Goal: Task Accomplishment & Management: Use online tool/utility

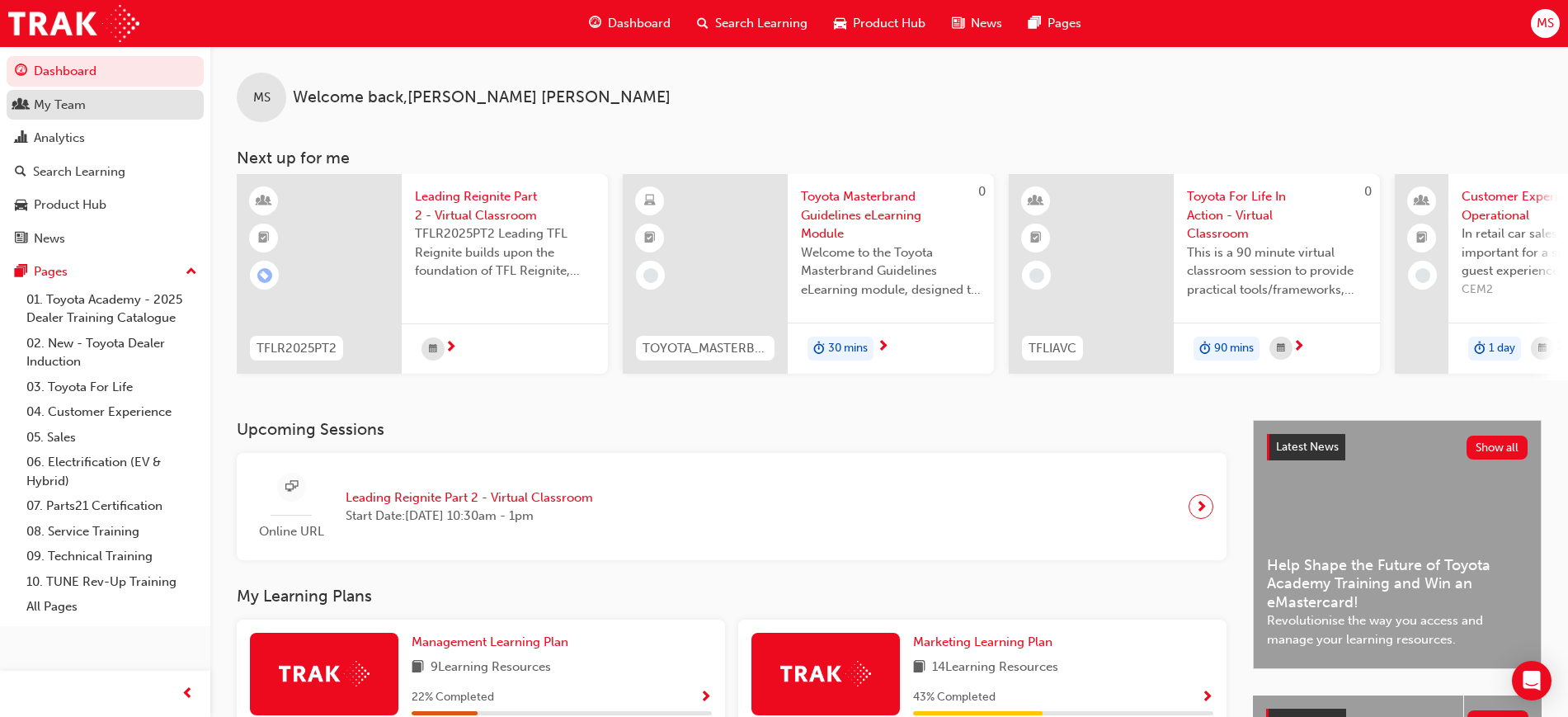
click at [94, 107] on div "My Team" at bounding box center [105, 105] width 180 height 21
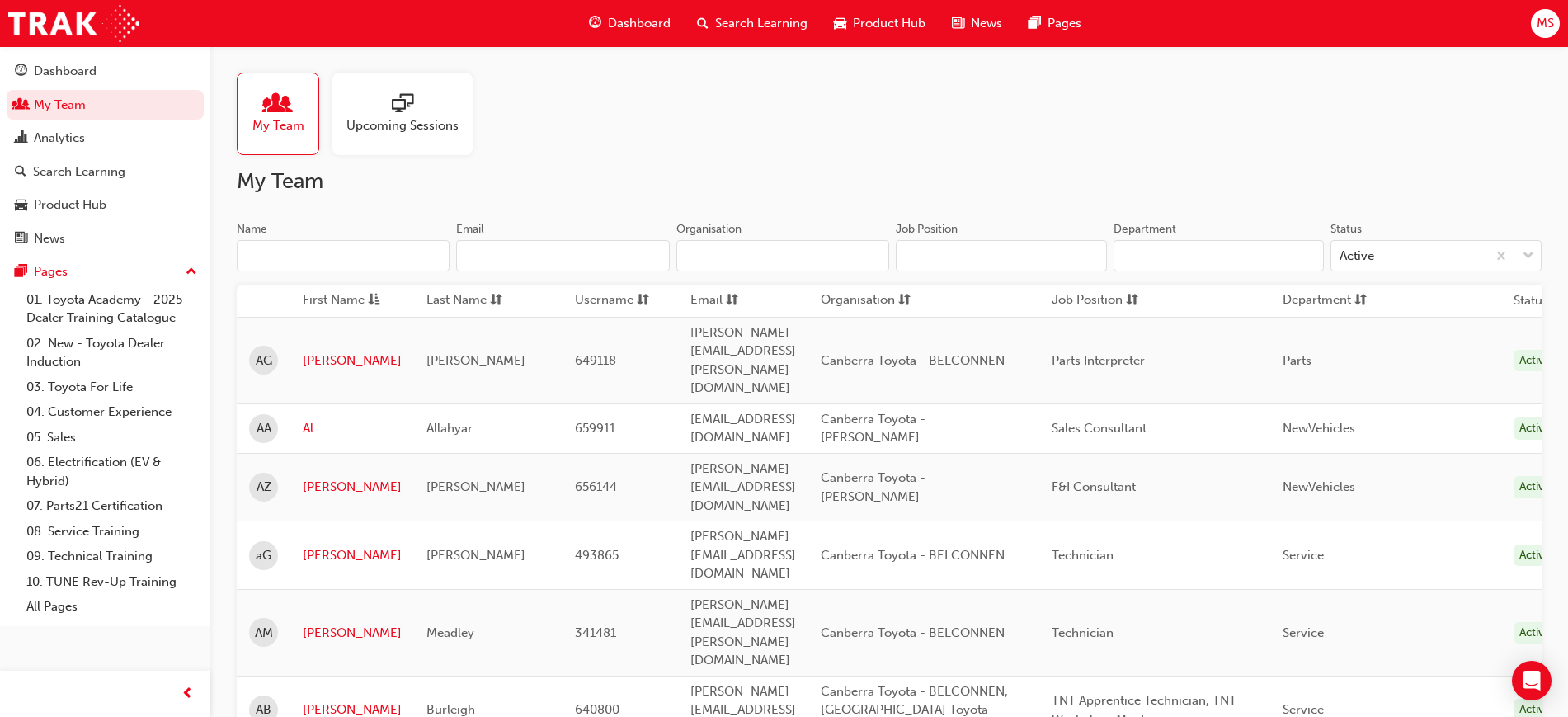
click at [328, 252] on input "Name" at bounding box center [343, 256] width 213 height 32
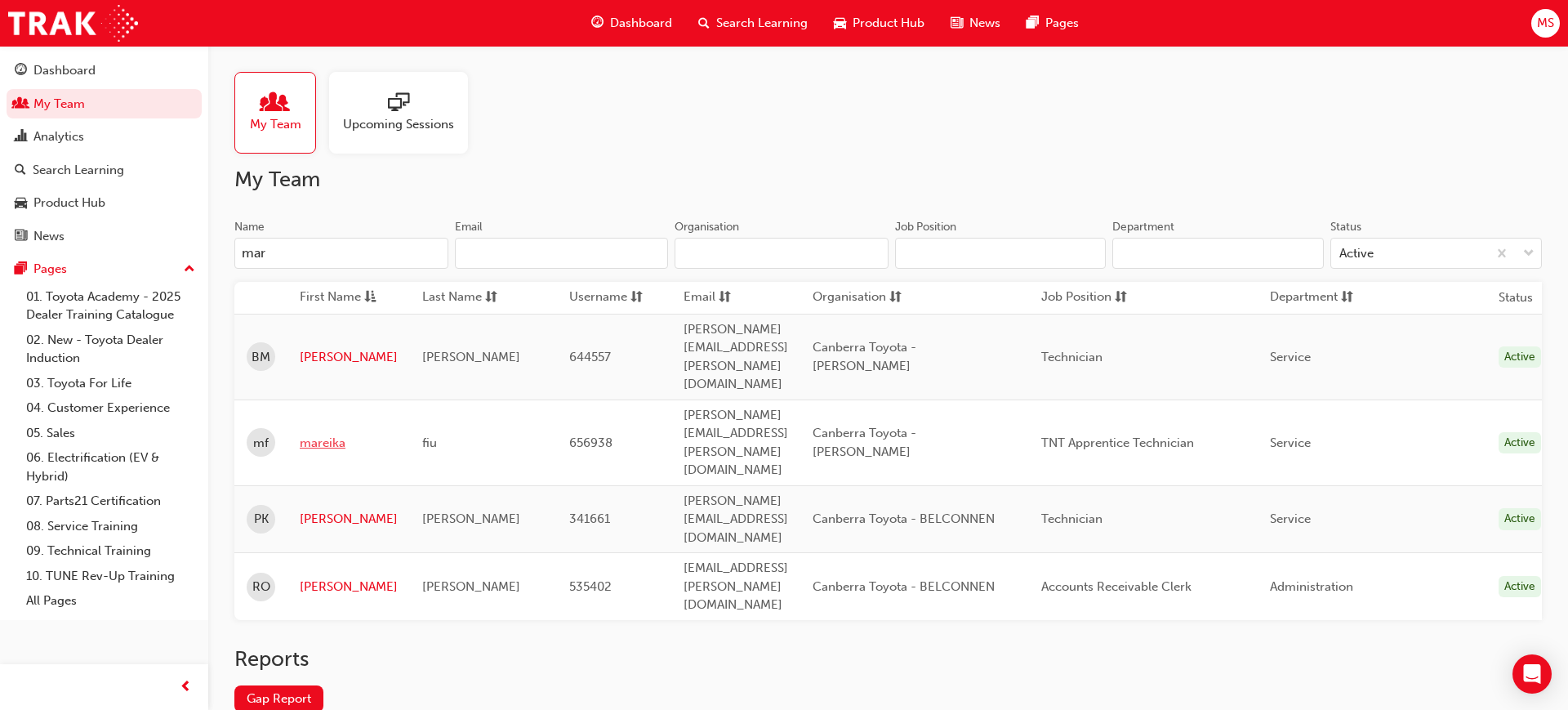
type input "mar"
click at [334, 434] on link "mareika" at bounding box center [348, 443] width 98 height 19
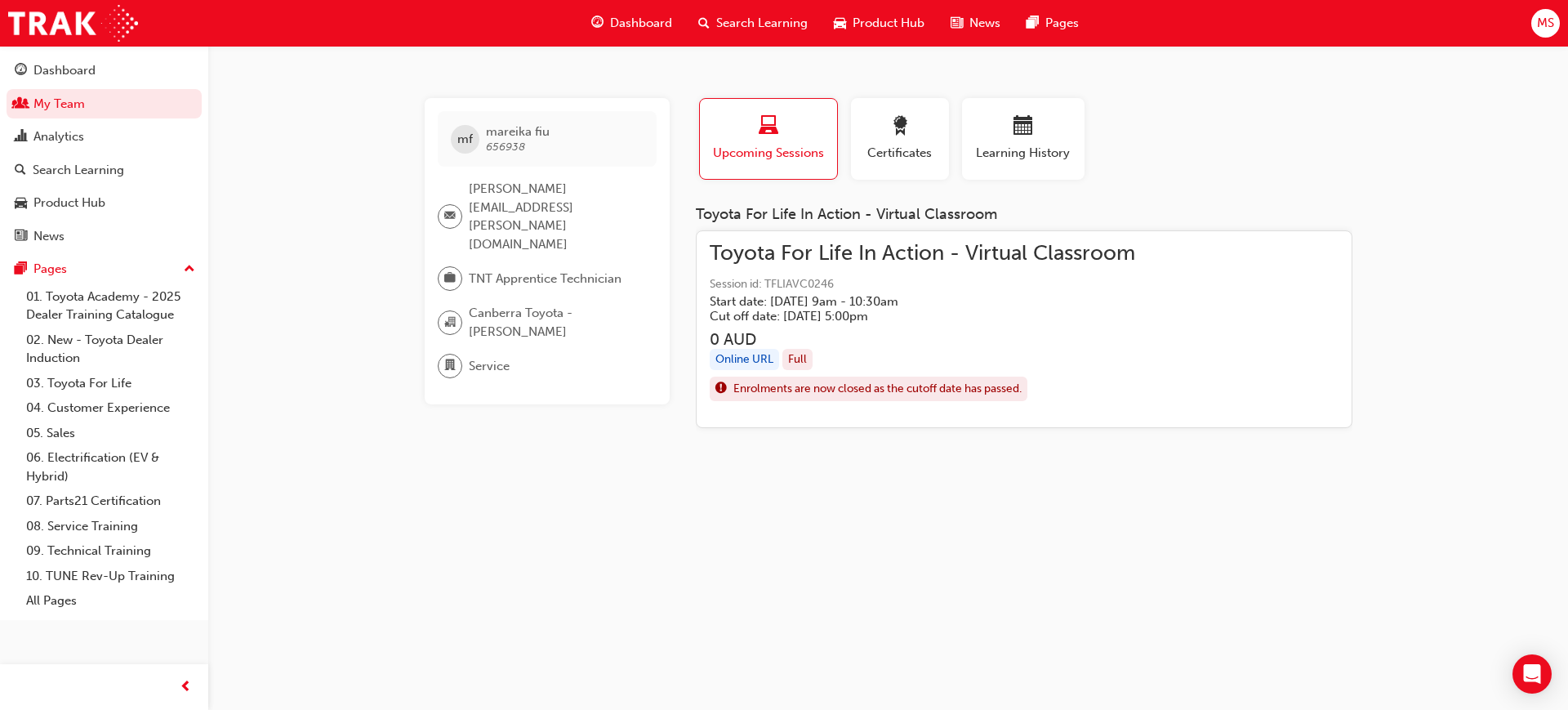
click at [904, 248] on span "Toyota For Life In Action - Virtual Classroom" at bounding box center [922, 253] width 426 height 19
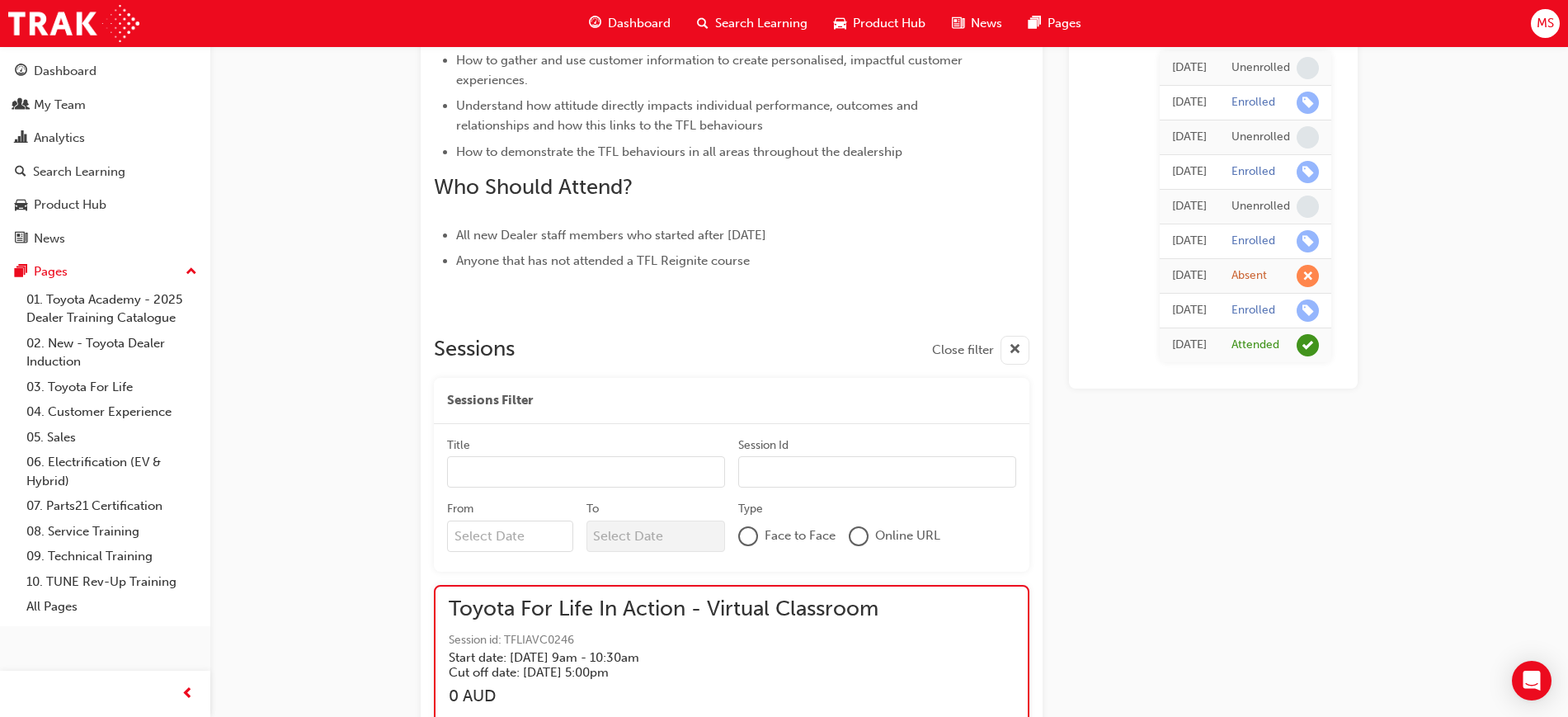
scroll to position [1310, 0]
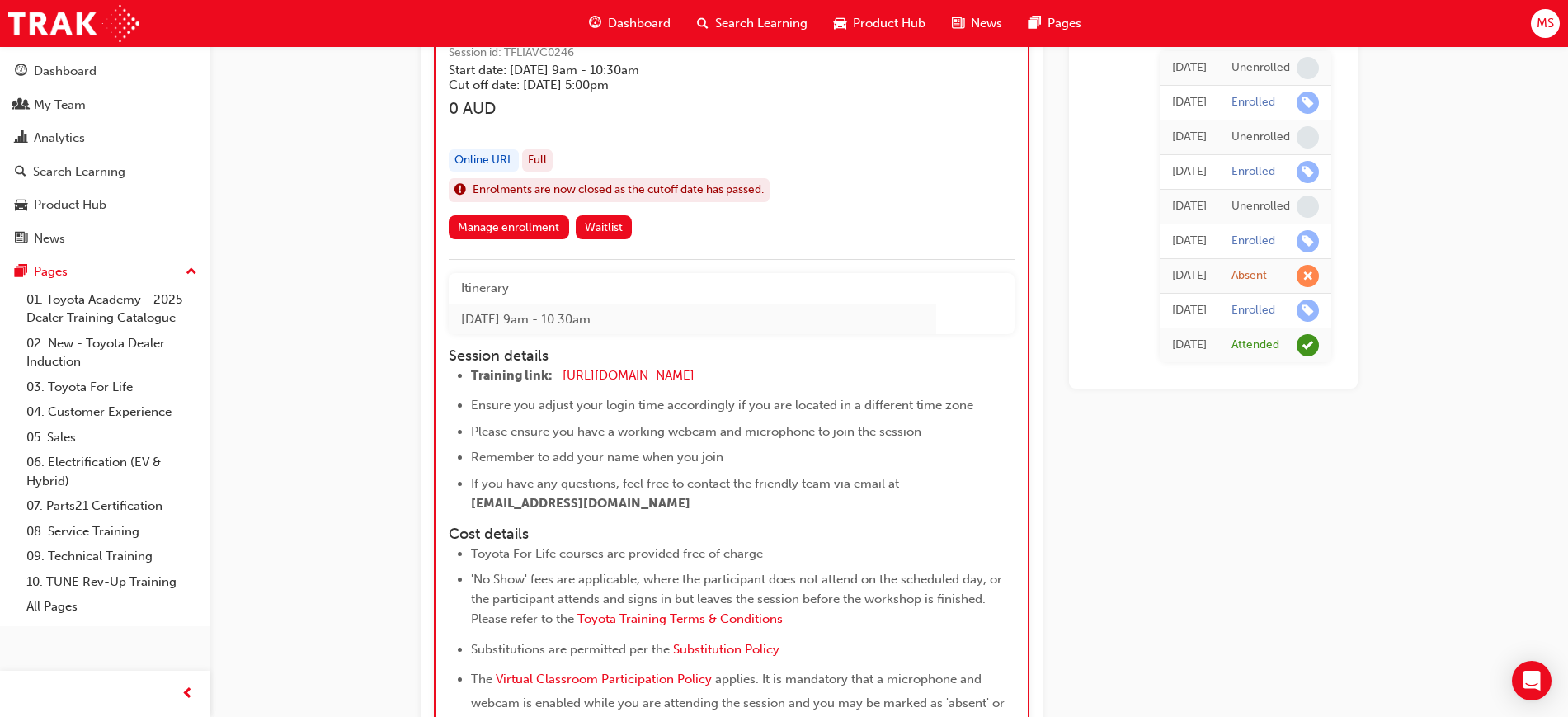
click at [921, 474] on li "If you have any questions, feel free to contact the friendly team via email at …" at bounding box center [728, 494] width 514 height 39
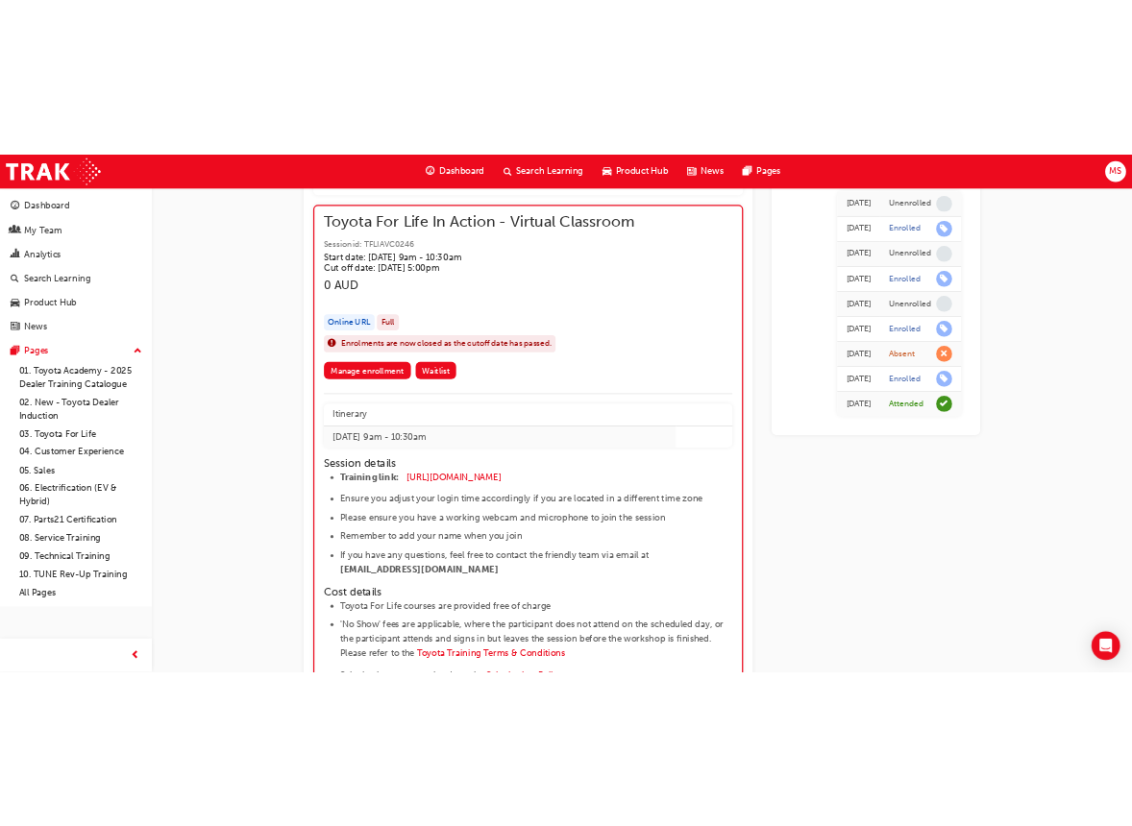
scroll to position [1406, 0]
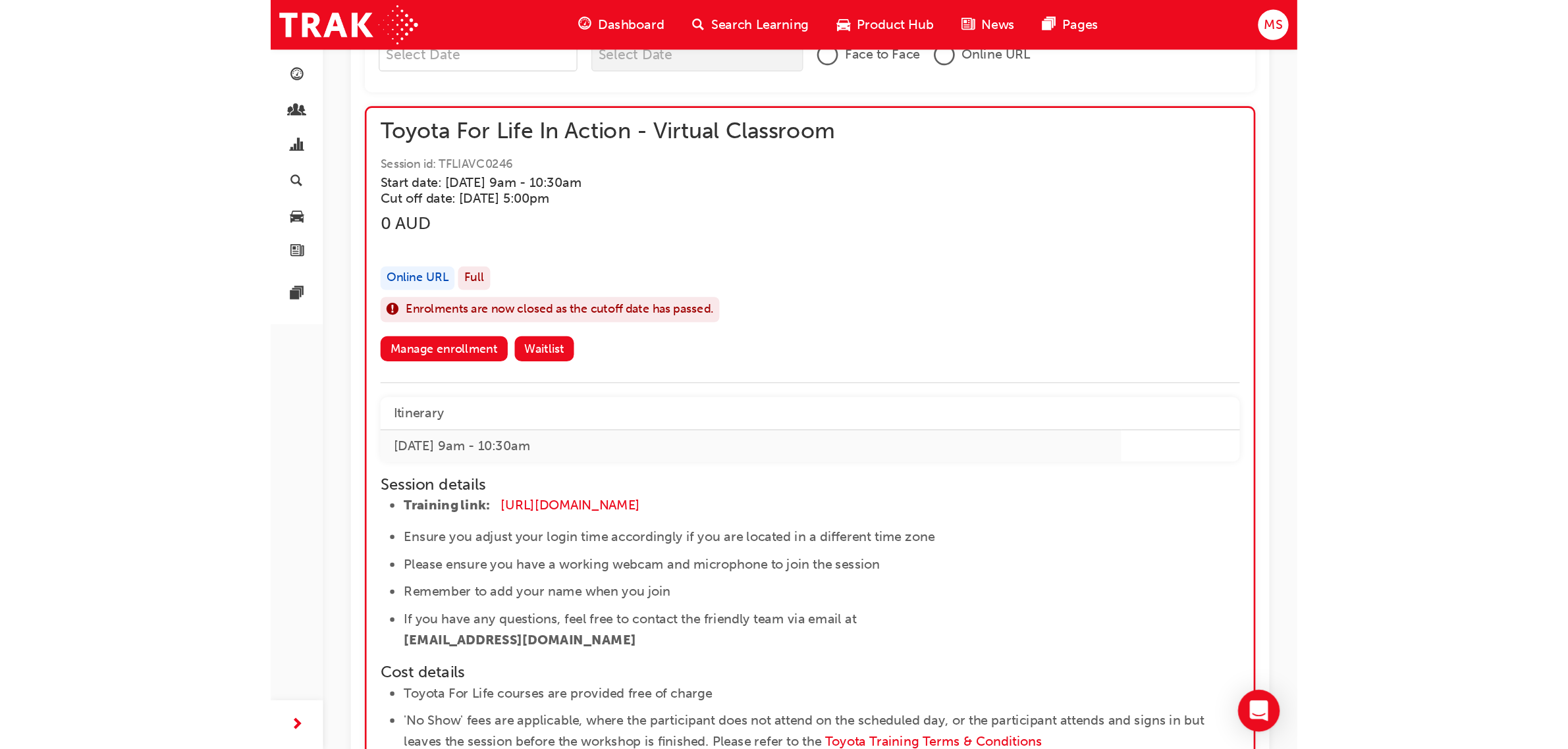
scroll to position [963, 0]
